Goal: Transaction & Acquisition: Purchase product/service

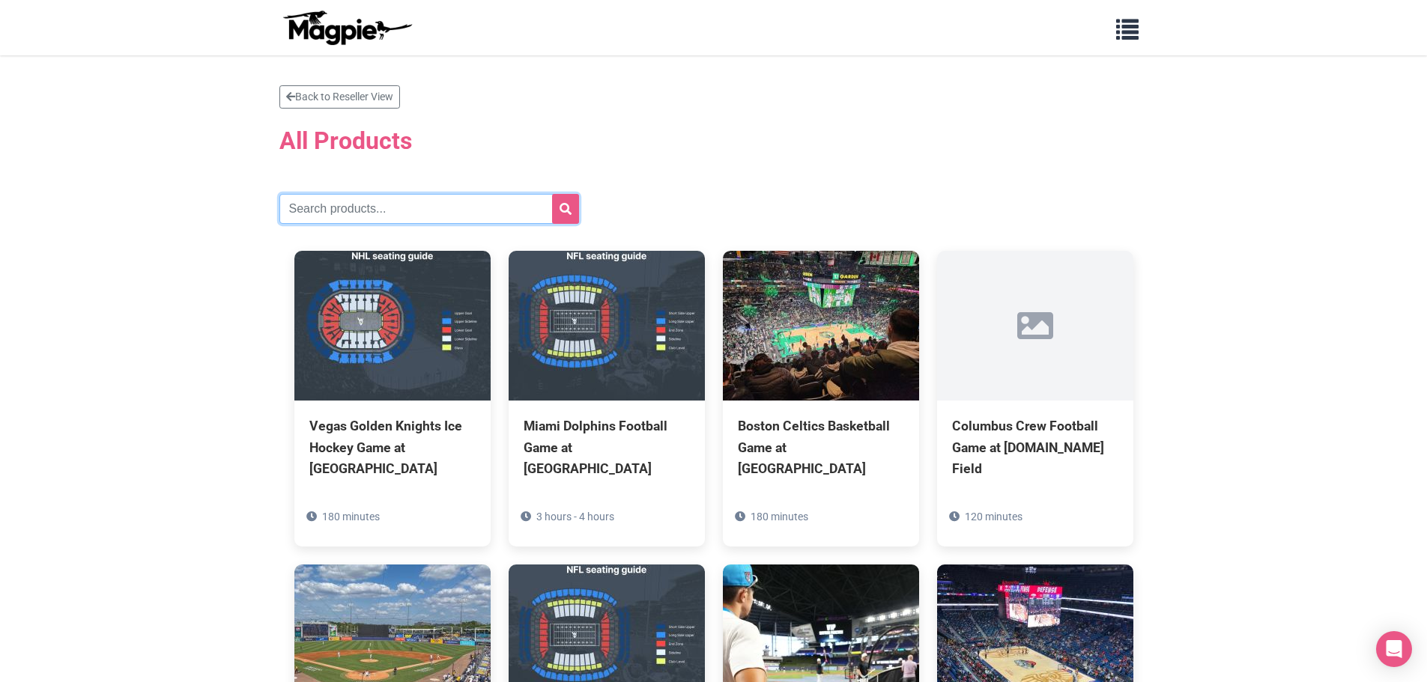
click at [364, 207] on input "text" at bounding box center [429, 209] width 300 height 30
paste input "Pittsburgh Steelers Football Game at [GEOGRAPHIC_DATA]"
type input "Pittsburgh Steelers Football Game at [GEOGRAPHIC_DATA]"
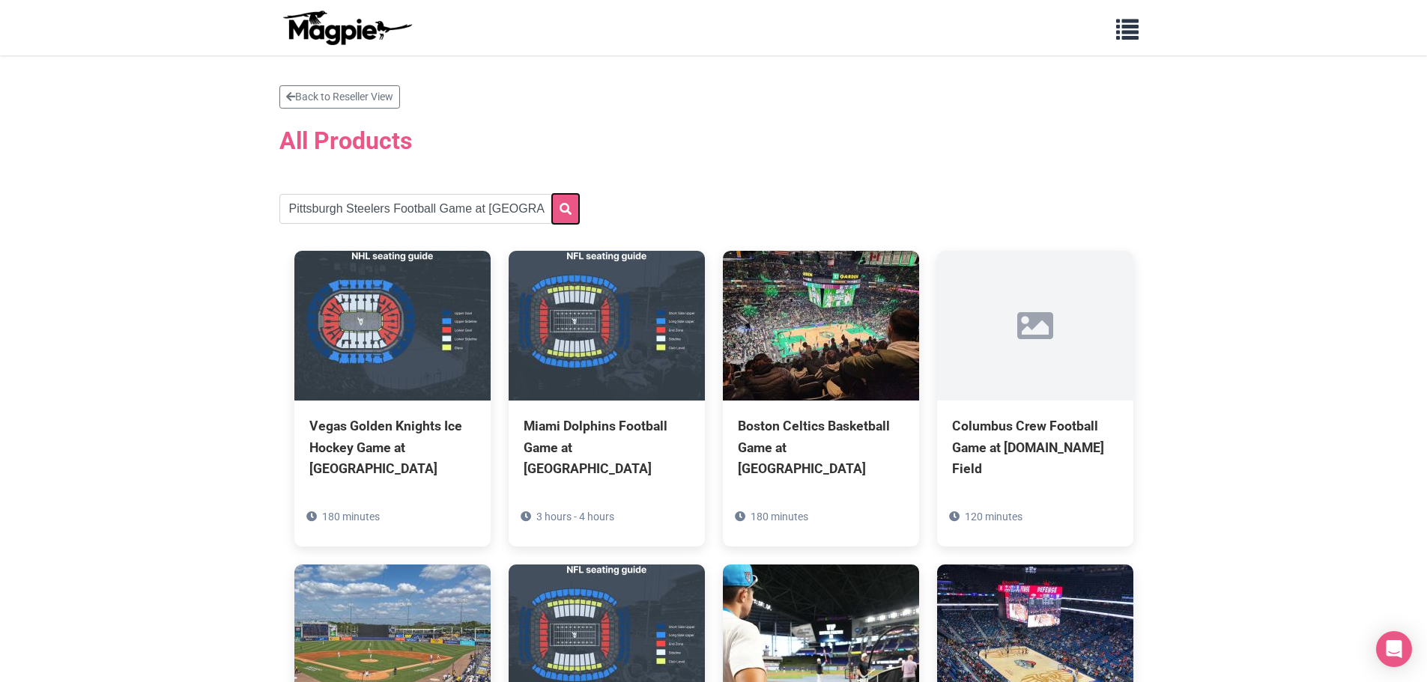
click at [561, 216] on button "submit" at bounding box center [565, 209] width 27 height 30
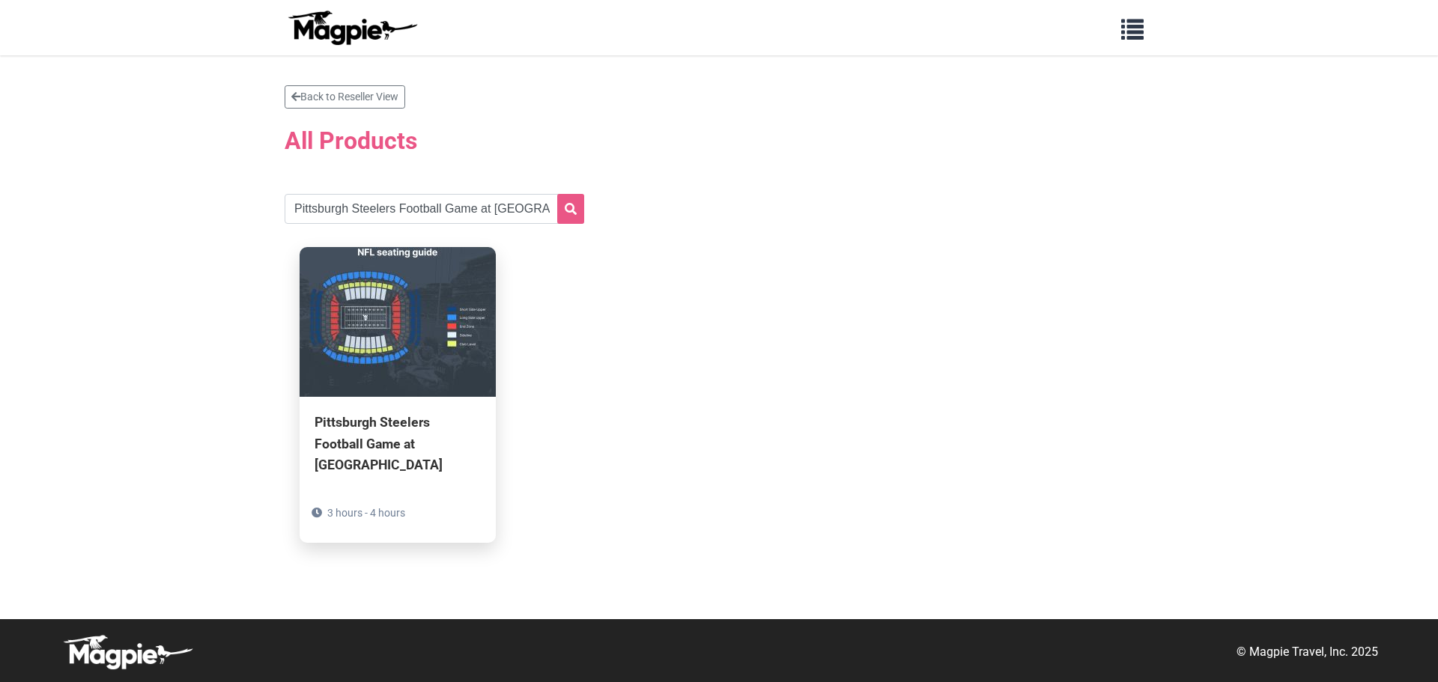
click at [411, 443] on div "Pittsburgh Steelers Football Game at [GEOGRAPHIC_DATA]" at bounding box center [398, 443] width 166 height 63
